Goal: Task Accomplishment & Management: Use online tool/utility

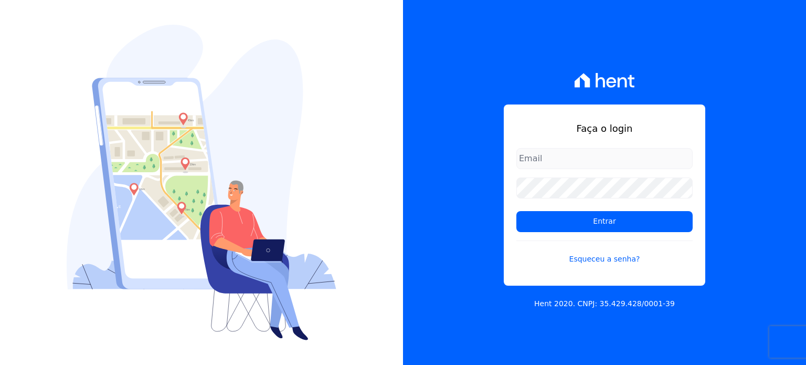
type input "[PERSON_NAME][EMAIL_ADDRESS][PERSON_NAME][DOMAIN_NAME]"
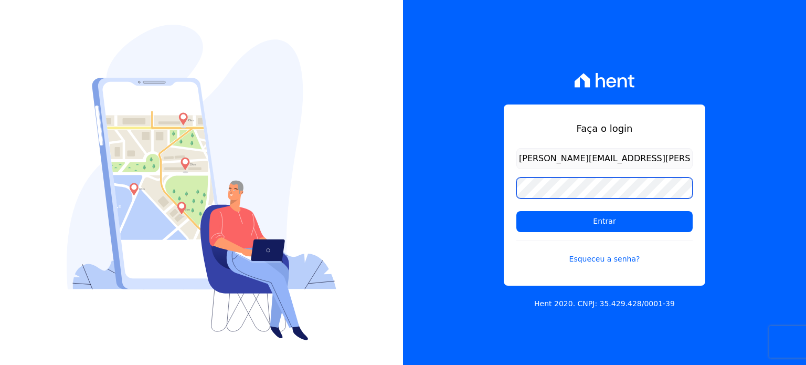
click at [464, 191] on div "Faça o login paula.silva@senziani.com Entrar Esqueceu a senha? Hent 2020. CNPJ:…" at bounding box center [604, 182] width 403 height 365
click at [516, 211] on input "Entrar" at bounding box center [604, 221] width 176 height 21
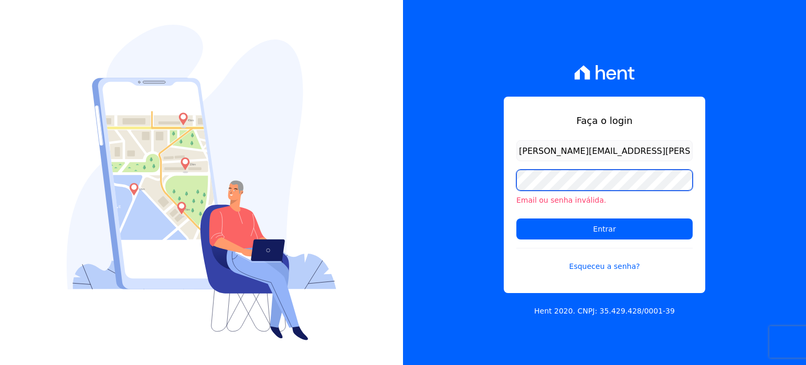
click at [482, 180] on div "Faça o login [PERSON_NAME][EMAIL_ADDRESS][PERSON_NAME][DOMAIN_NAME] Email ou se…" at bounding box center [604, 182] width 403 height 365
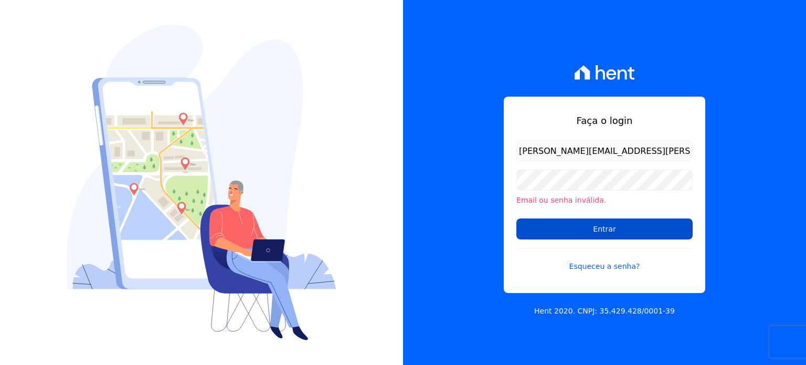
click at [552, 230] on input "Entrar" at bounding box center [604, 228] width 176 height 21
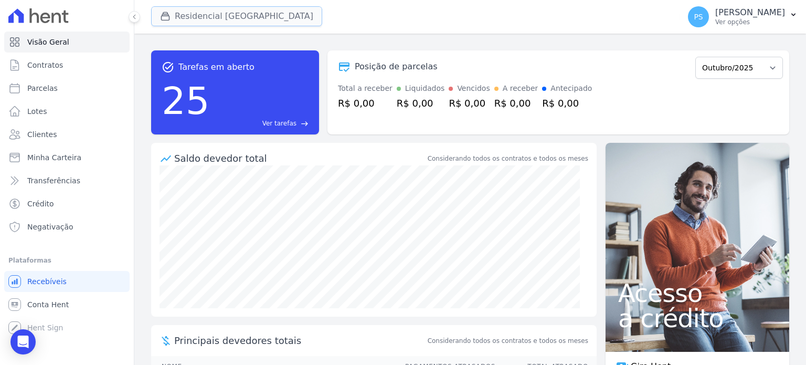
click at [232, 16] on button "Residencial Villa Sardenha" at bounding box center [236, 16] width 171 height 20
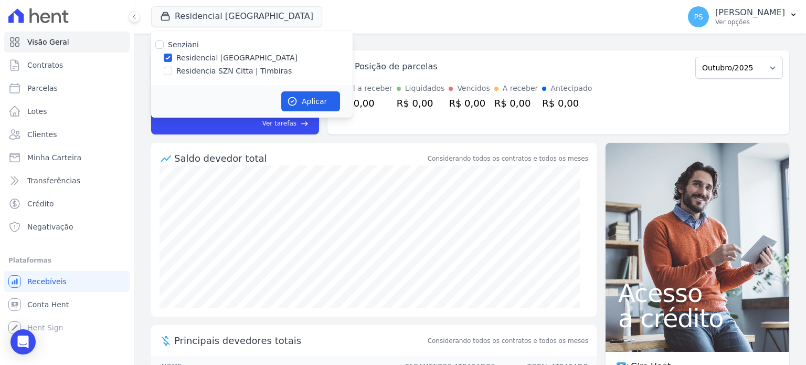
click at [197, 72] on label "Residencia SZN Citta | Timbiras" at bounding box center [233, 71] width 115 height 11
click at [172, 72] on input "Residencia SZN Citta | Timbiras" at bounding box center [168, 71] width 8 height 8
checkbox input "true"
click at [203, 58] on label "Residencial Villa Sardenha" at bounding box center [236, 57] width 121 height 11
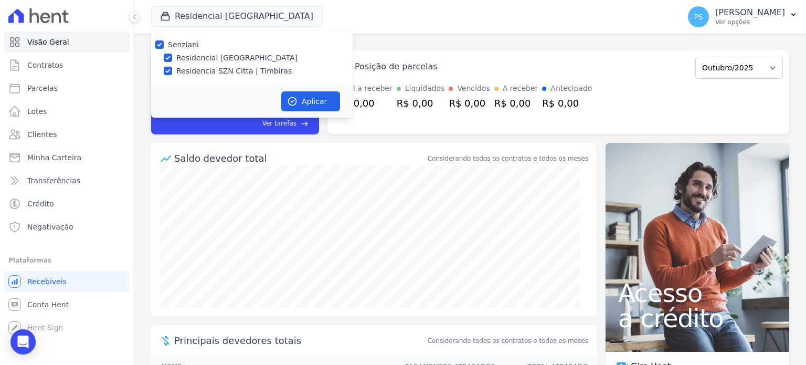
click at [172, 58] on input "Residencial Villa Sardenha" at bounding box center [168, 58] width 8 height 8
checkbox input "false"
click at [312, 100] on button "Aplicar" at bounding box center [310, 101] width 59 height 20
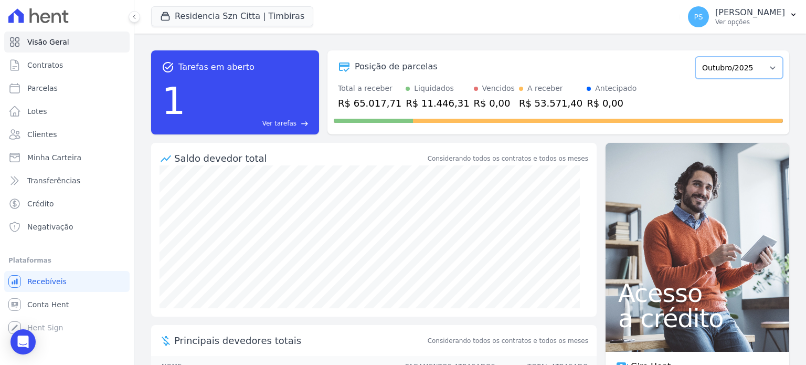
click at [754, 67] on select "Junho/2025 Julho/2025 Agosto/2025 Setembro/2025 Outubro/2025 Novembro/2025 Deze…" at bounding box center [739, 68] width 88 height 22
click at [586, 69] on div "Posição de parcelas" at bounding box center [512, 66] width 357 height 13
click at [785, 19] on button "PS Paula Silva Ver opções" at bounding box center [743, 16] width 126 height 29
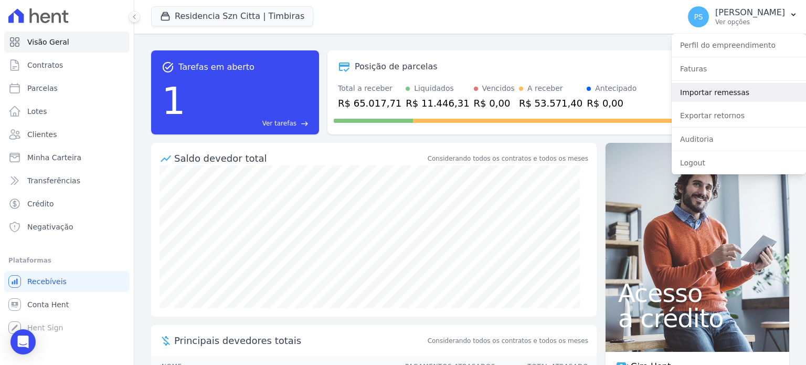
click at [713, 93] on link "Importar remessas" at bounding box center [739, 92] width 134 height 19
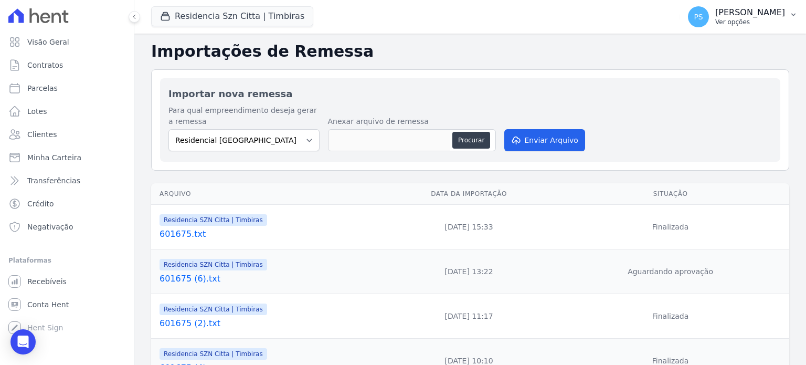
click at [786, 16] on button "PS Paula Silva Ver opções" at bounding box center [743, 16] width 126 height 29
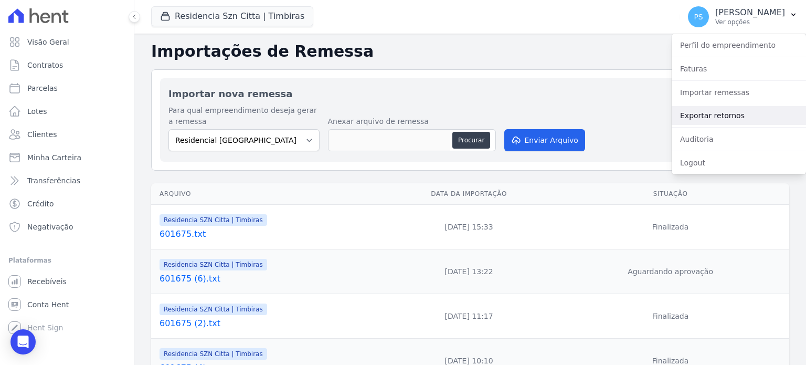
click at [715, 114] on link "Exportar retornos" at bounding box center [739, 115] width 134 height 19
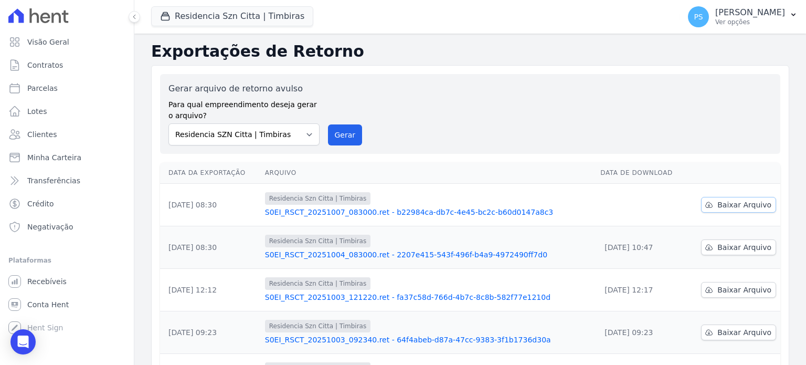
click at [752, 204] on span "Baixar Arquivo" at bounding box center [744, 204] width 54 height 10
